Goal: Transaction & Acquisition: Purchase product/service

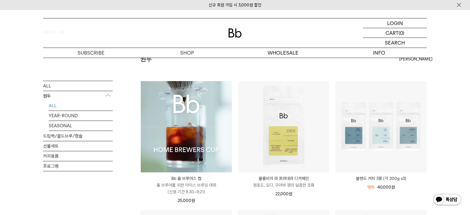
scroll to position [31, 0]
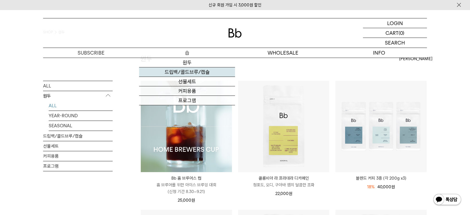
click at [183, 73] on link "드립백/콜드브루/캡슐" at bounding box center [187, 71] width 96 height 9
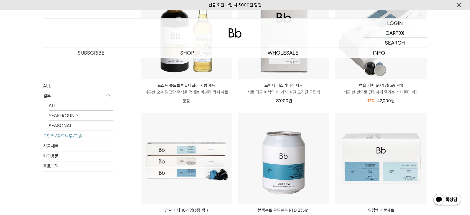
scroll to position [62, 0]
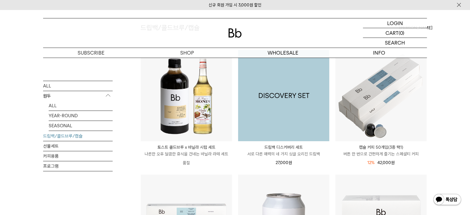
click at [280, 100] on img at bounding box center [283, 95] width 91 height 91
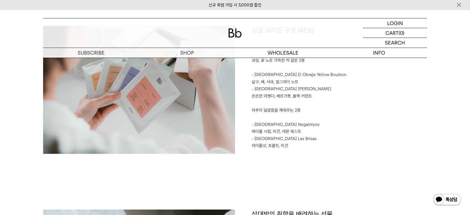
scroll to position [649, 0]
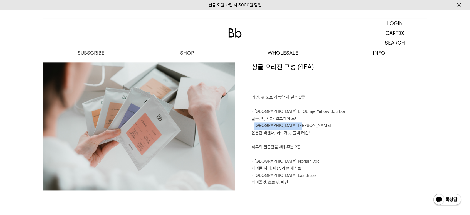
drag, startPoint x: 255, startPoint y: 127, endPoint x: 297, endPoint y: 126, distance: 42.0
click at [297, 126] on p "- [GEOGRAPHIC_DATA] [PERSON_NAME]" at bounding box center [339, 125] width 175 height 7
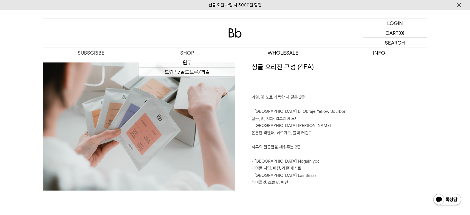
click at [285, 84] on h1 "싱글 오리진 구성 (4EA)" at bounding box center [339, 78] width 175 height 32
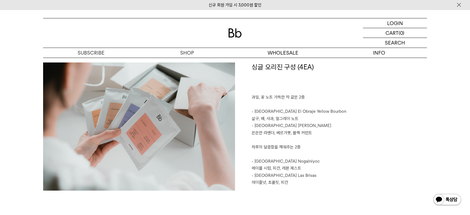
click at [285, 139] on p at bounding box center [339, 139] width 175 height 7
click at [337, 134] on p "은은한 라벤더, 베르가못, 블랙 커런트" at bounding box center [339, 132] width 175 height 7
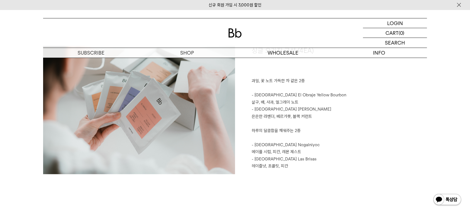
scroll to position [680, 0]
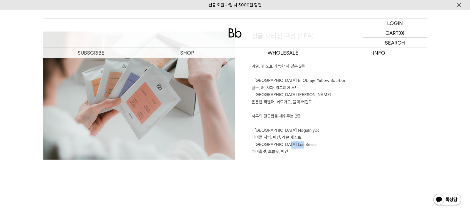
drag, startPoint x: 284, startPoint y: 143, endPoint x: 304, endPoint y: 143, distance: 20.3
click at [304, 143] on p "- [GEOGRAPHIC_DATA] Las Brisas" at bounding box center [339, 144] width 175 height 7
